Goal: Find specific page/section: Find specific page/section

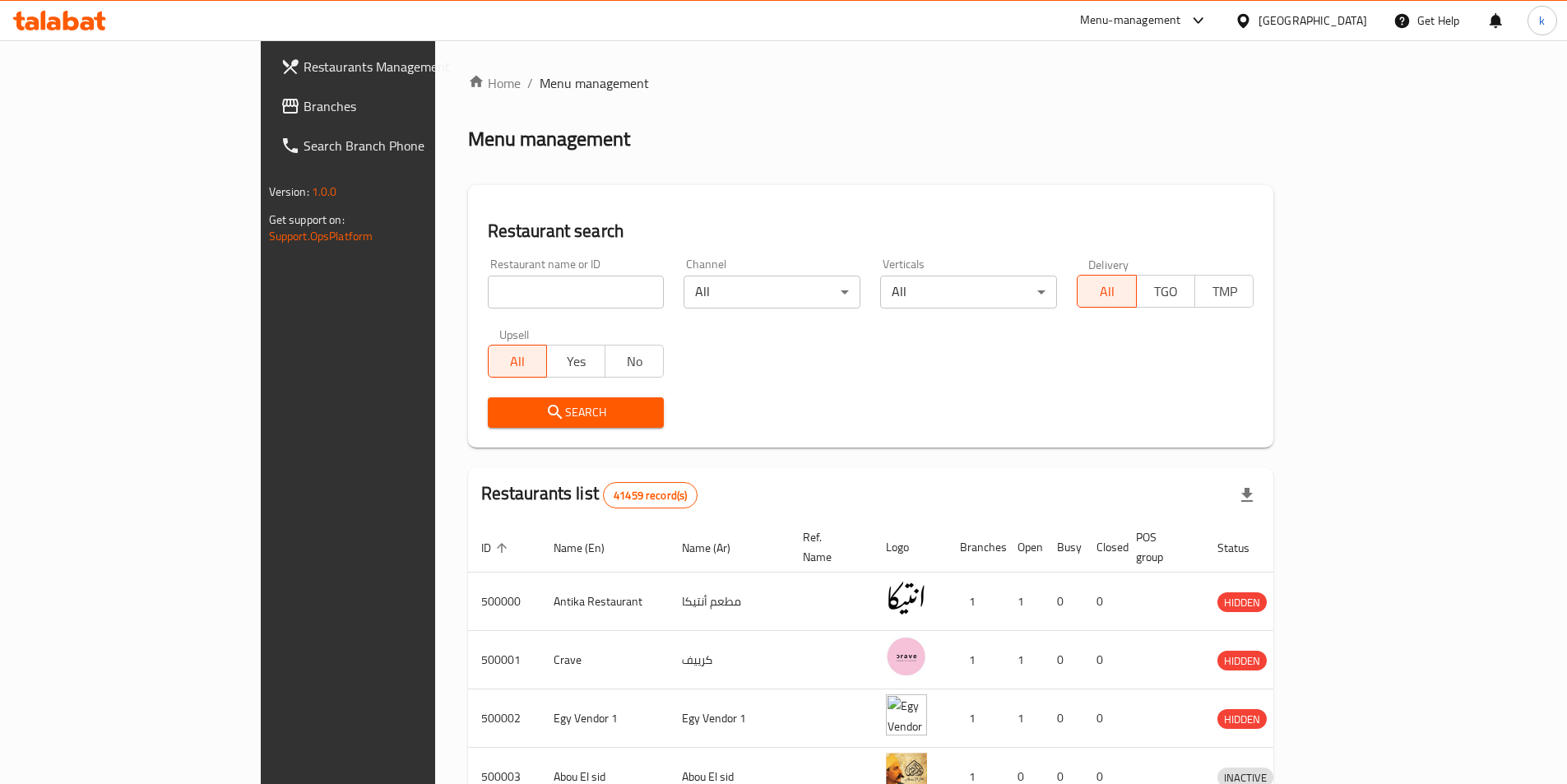
click at [303, 105] on span "Branches" at bounding box center [406, 106] width 206 height 20
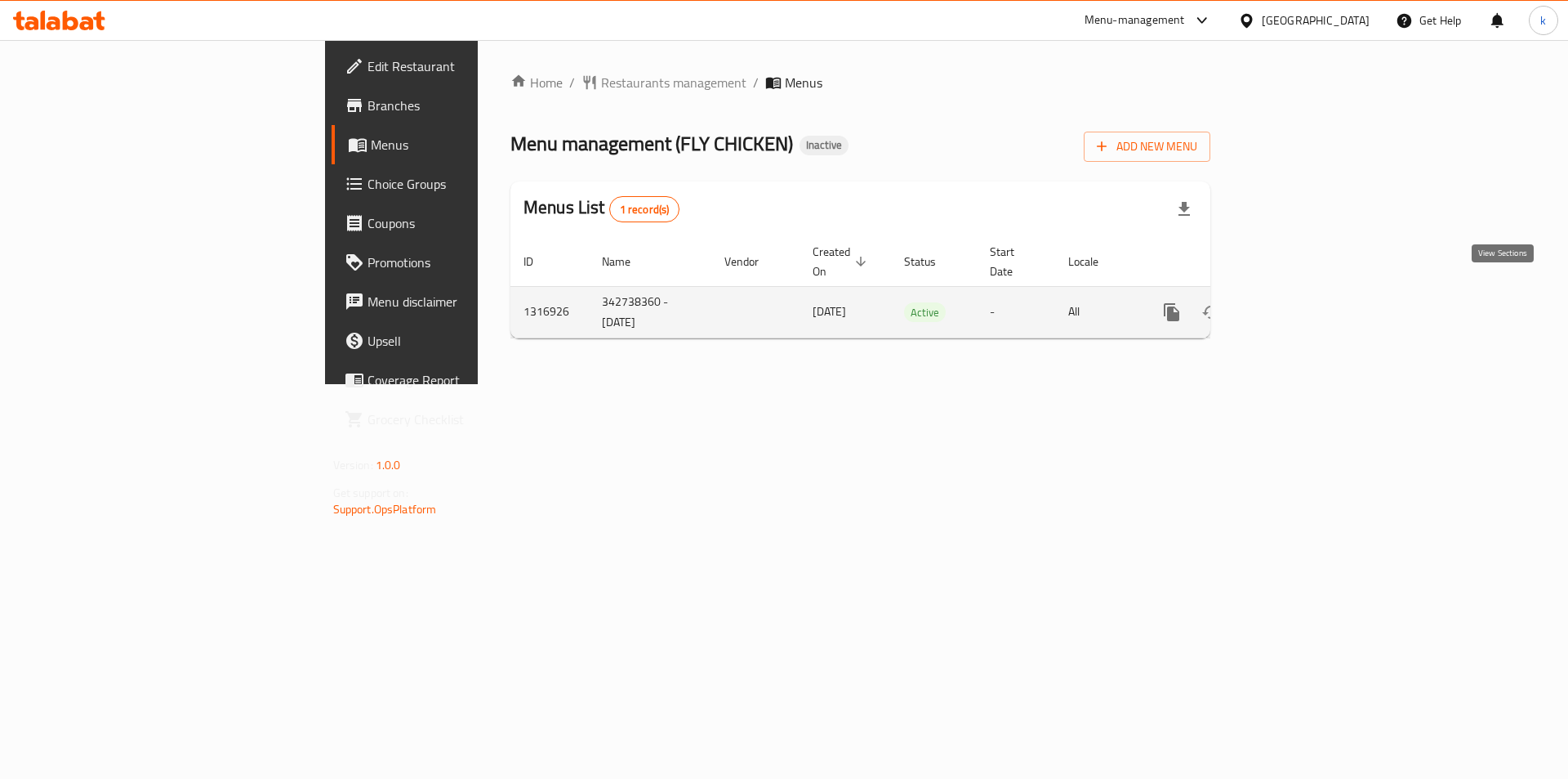
click at [1297, 304] on icon "enhanced table" at bounding box center [1290, 312] width 15 height 15
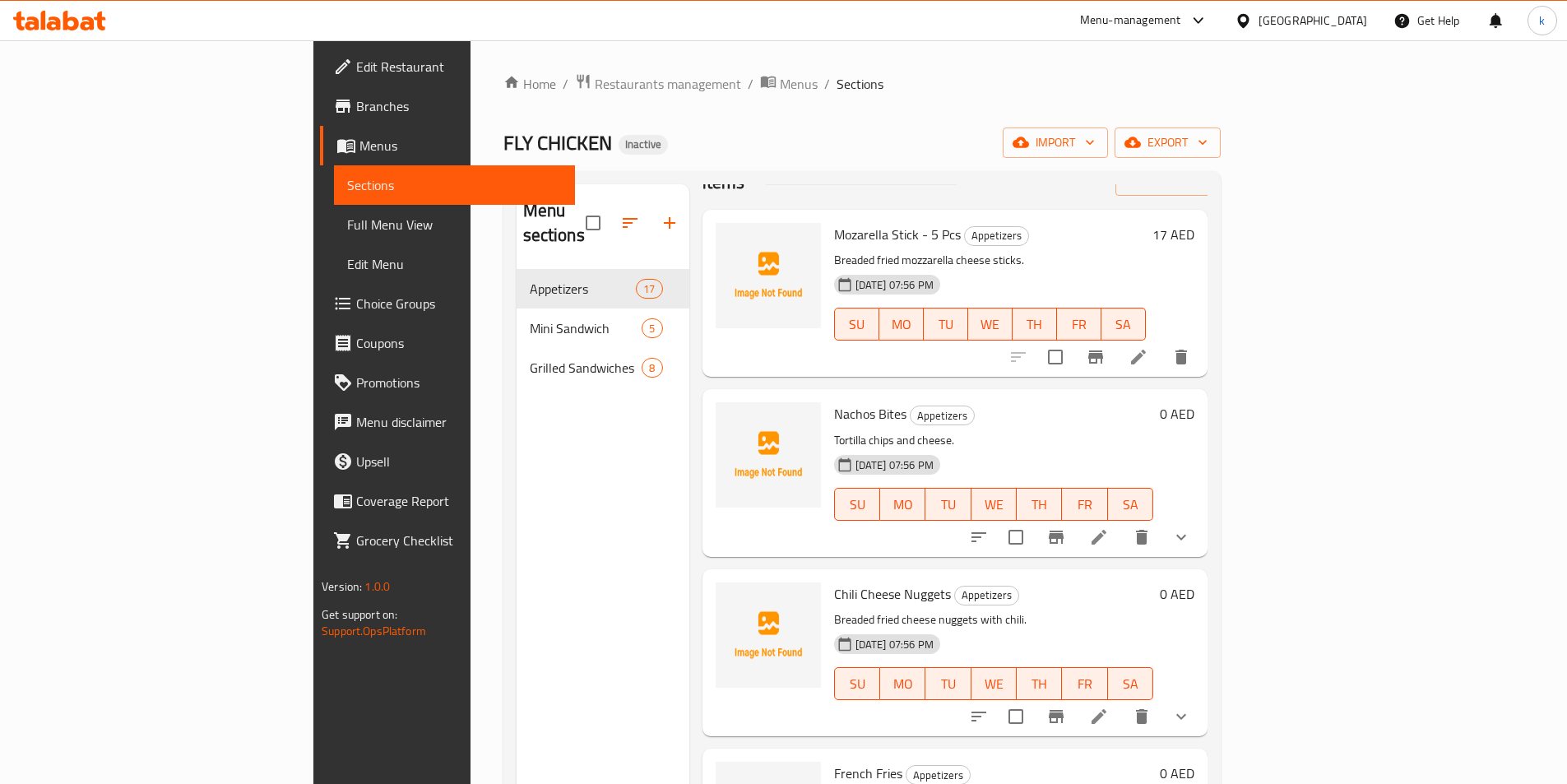
scroll to position [82, 0]
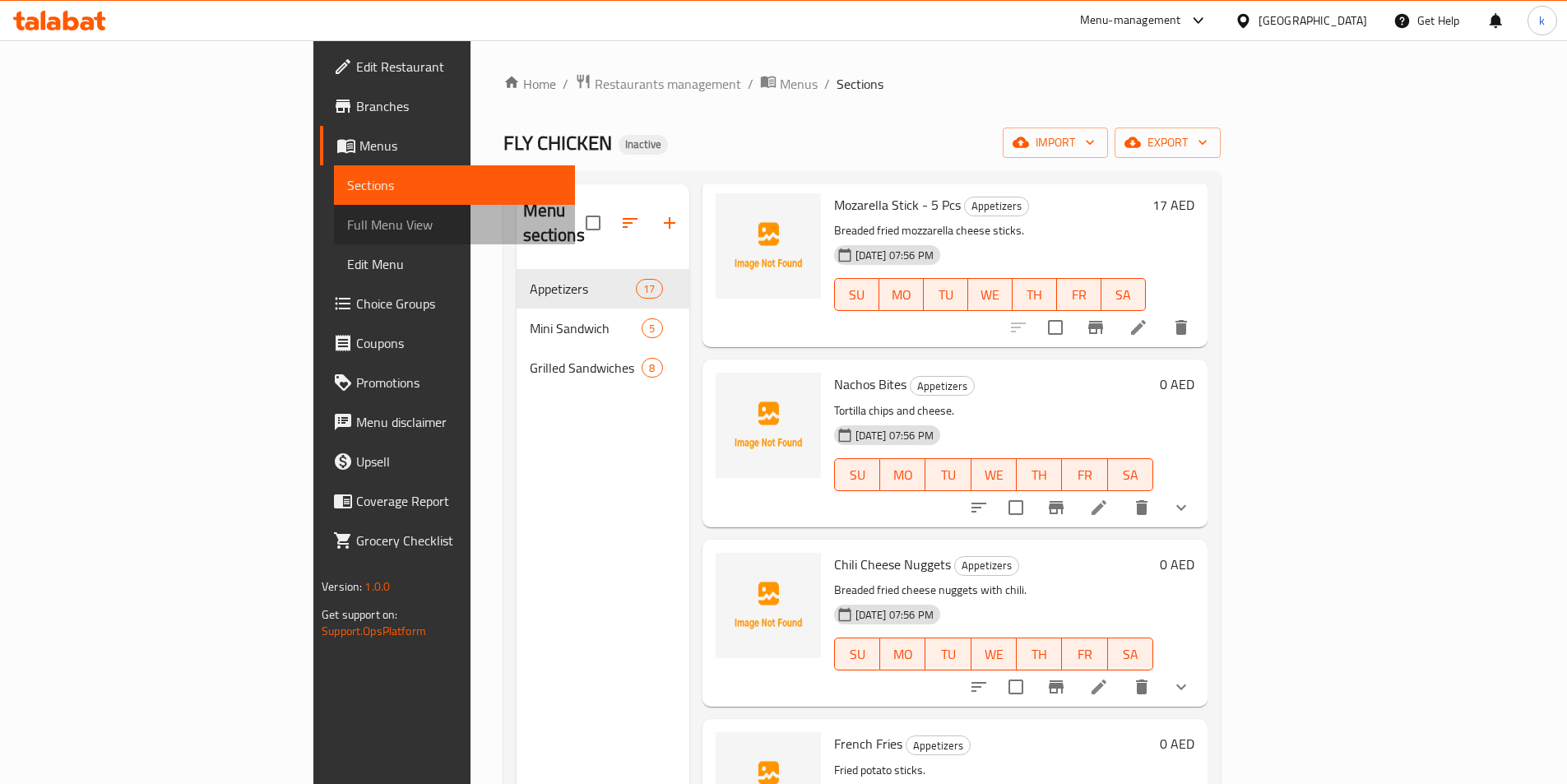
drag, startPoint x: 73, startPoint y: 236, endPoint x: 240, endPoint y: 229, distance: 167.1
click at [347, 235] on span "Full Menu View" at bounding box center [454, 225] width 215 height 20
